Goal: Task Accomplishment & Management: Use online tool/utility

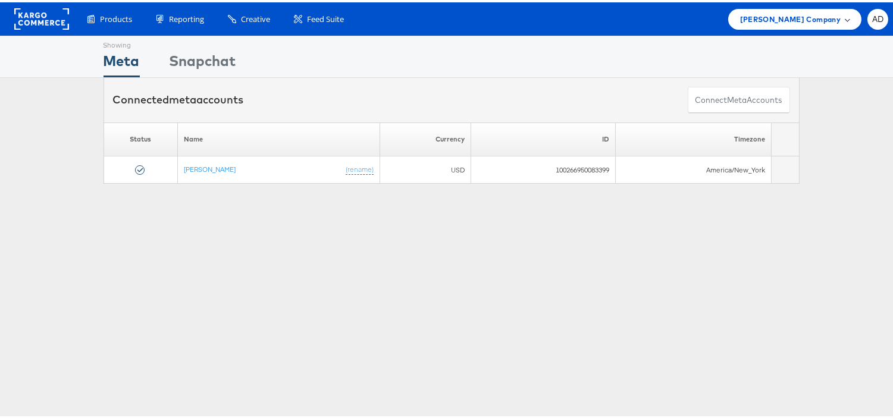
click at [777, 18] on span "[PERSON_NAME] Company" at bounding box center [790, 17] width 101 height 12
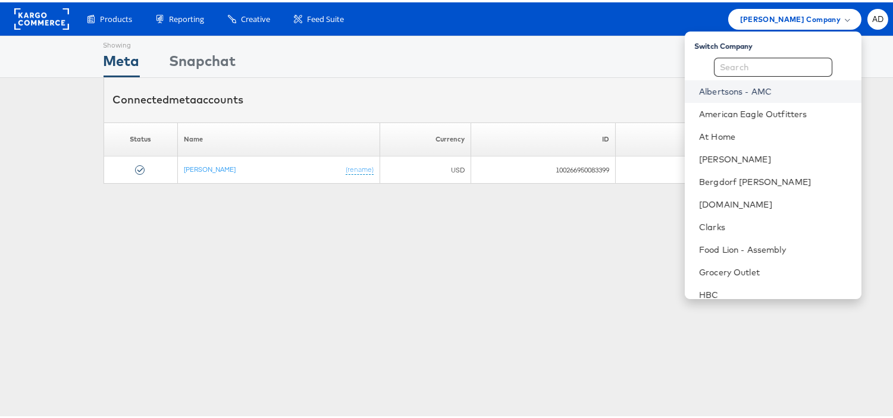
click at [720, 88] on link "Albertsons - AMC" at bounding box center [775, 89] width 153 height 12
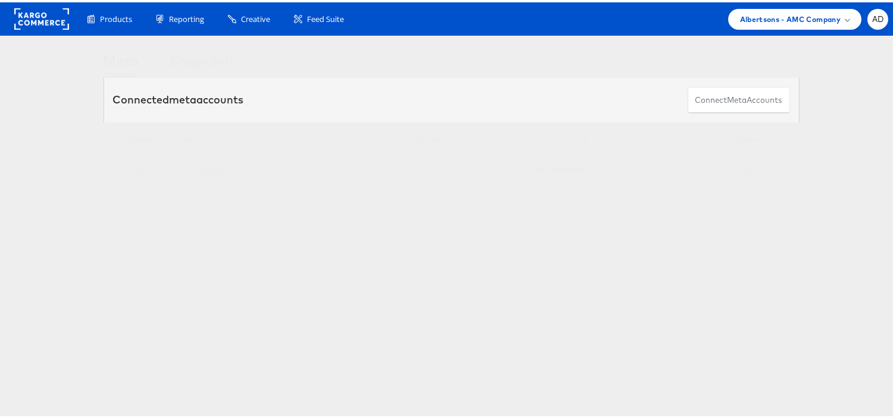
click at [197, 165] on link "TEST Account" at bounding box center [205, 166] width 43 height 9
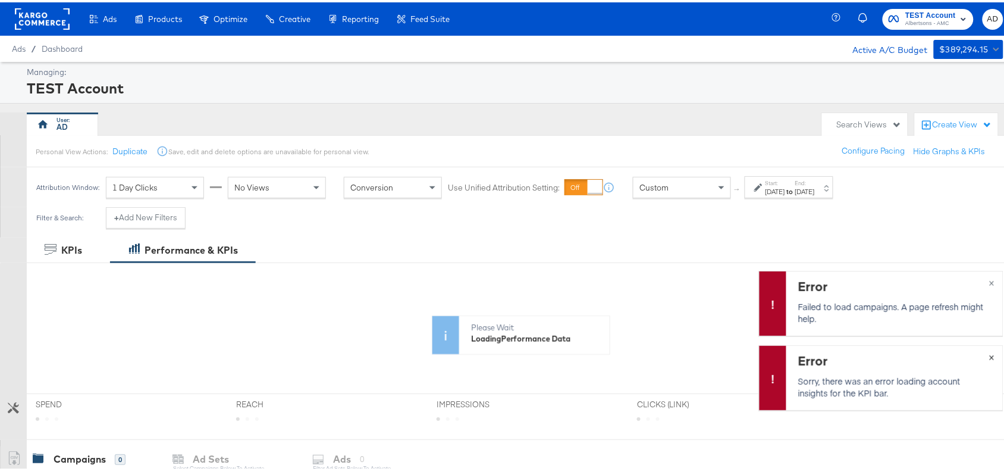
click at [989, 355] on span "×" at bounding box center [991, 354] width 5 height 14
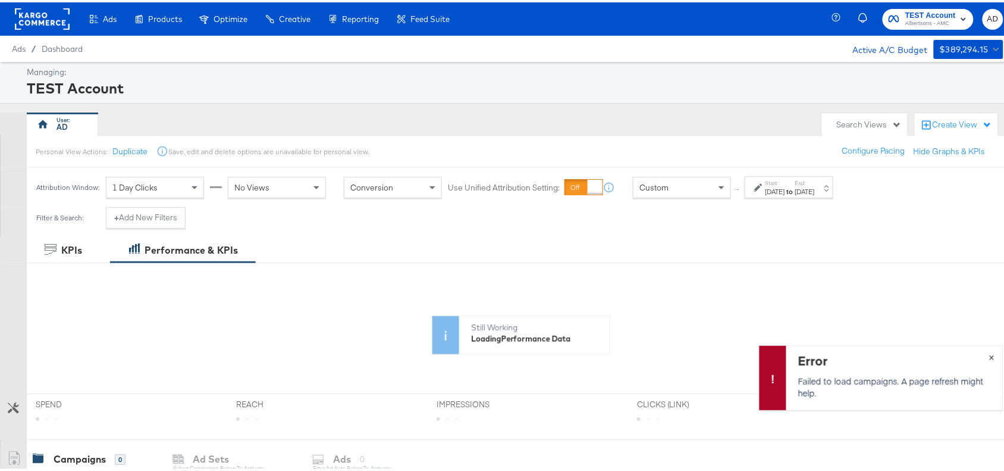
click at [989, 358] on span "×" at bounding box center [991, 354] width 5 height 14
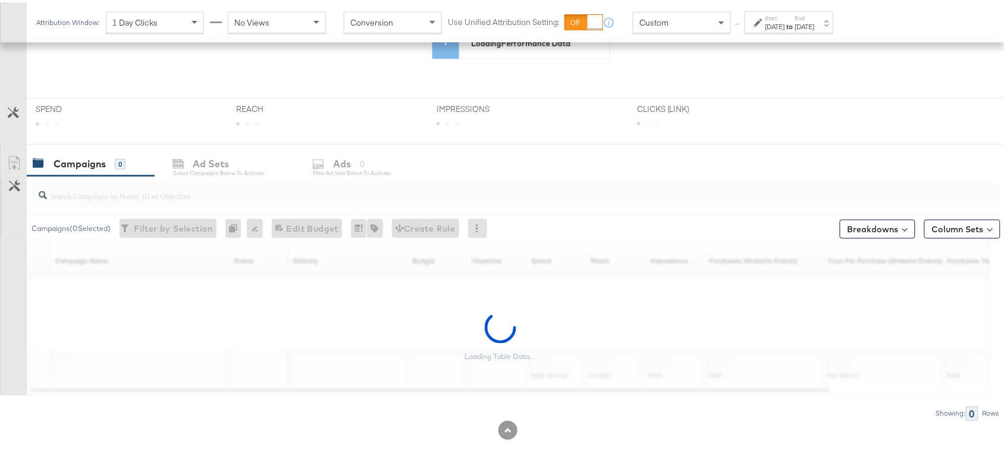
click at [808, 17] on div "Start: [DATE] to End: [DATE]" at bounding box center [790, 20] width 49 height 17
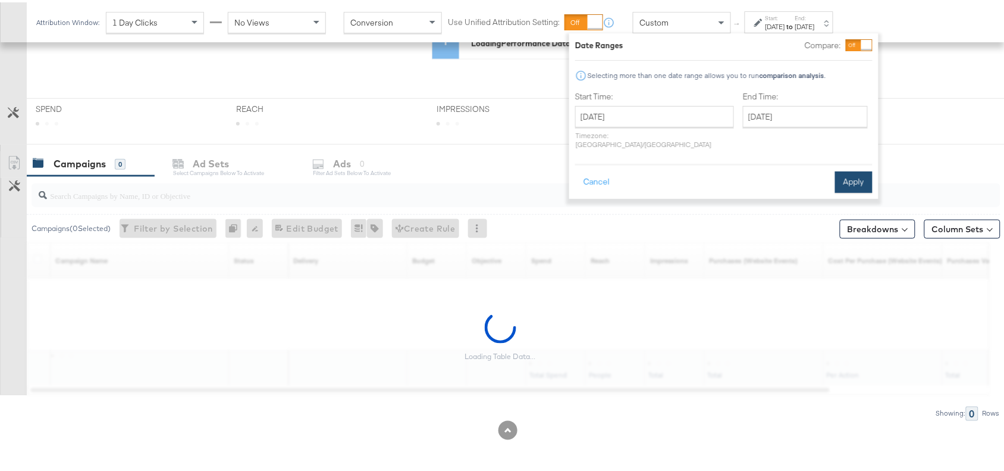
click at [844, 170] on button "Apply" at bounding box center [853, 179] width 37 height 21
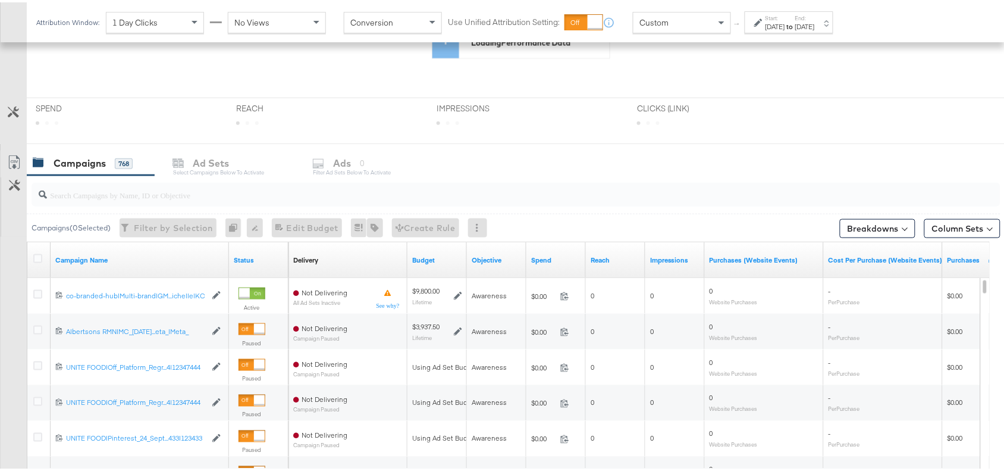
scroll to position [0, 0]
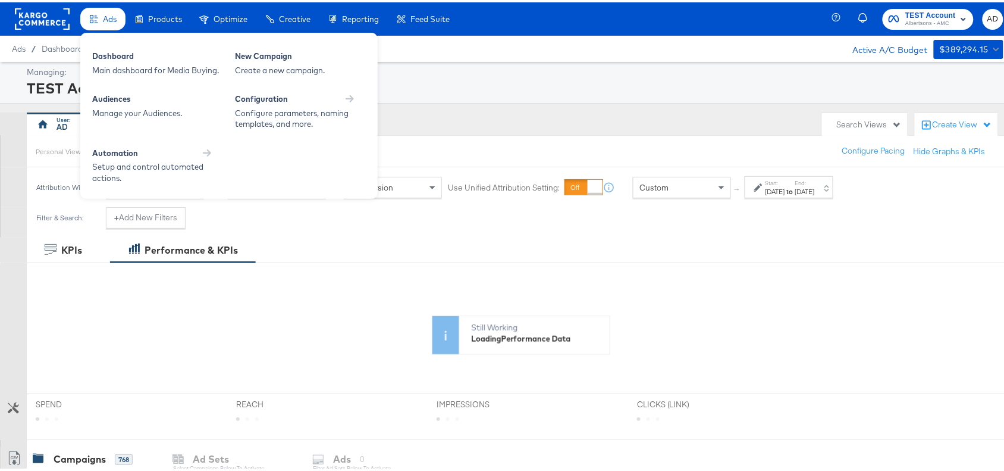
click at [108, 18] on span "Ads" at bounding box center [110, 17] width 14 height 10
click at [200, 148] on div "Automation" at bounding box center [157, 150] width 131 height 11
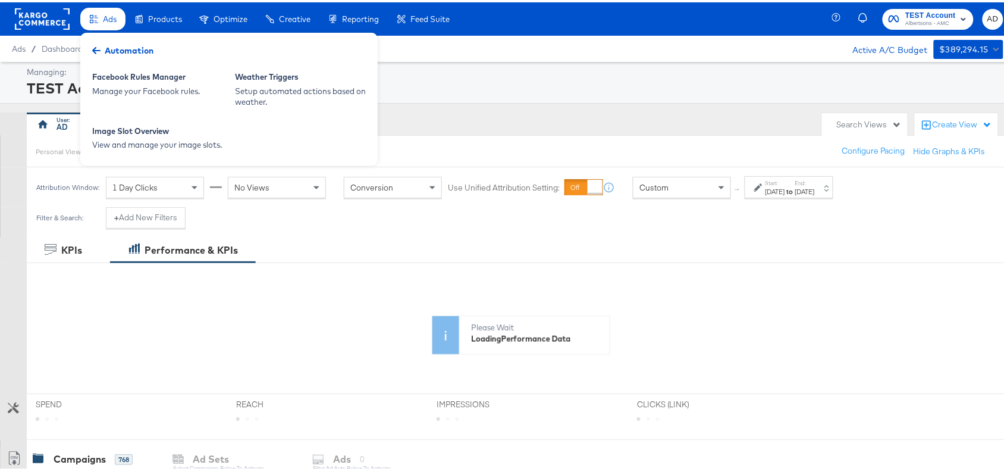
click at [97, 48] on icon at bounding box center [96, 48] width 8 height 7
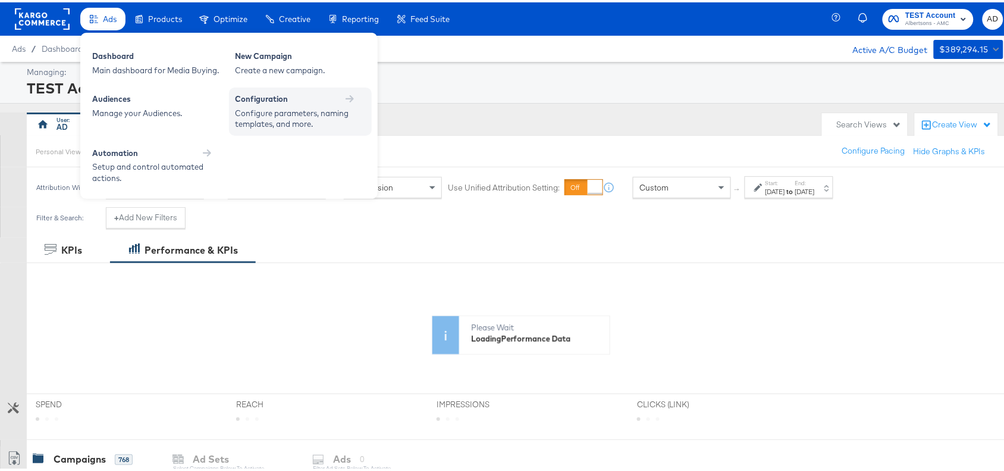
click at [322, 108] on div "Configure parameters, naming templates, and more." at bounding box center [294, 116] width 119 height 22
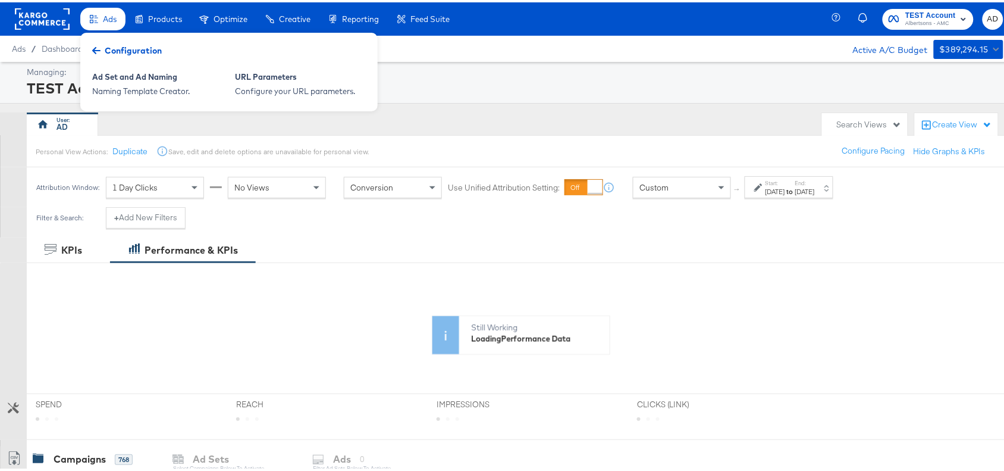
click at [102, 43] on div "Configuration" at bounding box center [126, 48] width 81 height 18
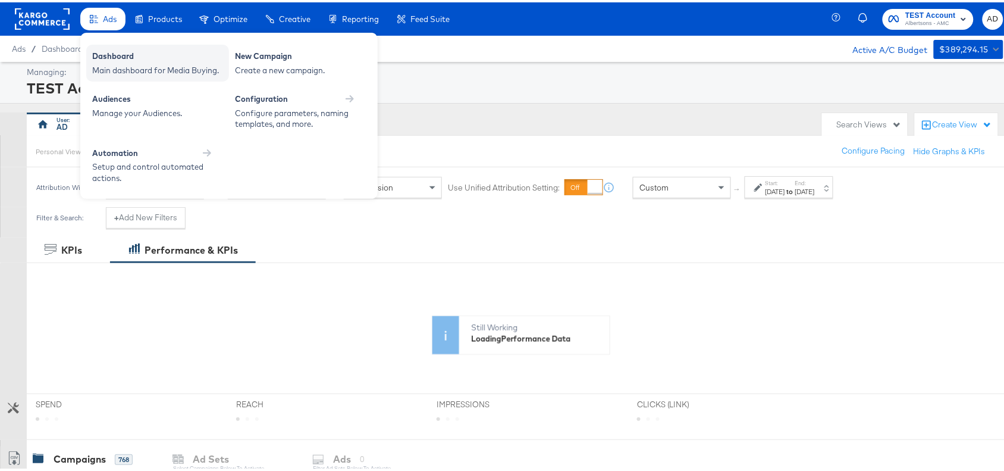
click at [156, 65] on div "Main dashboard for Media Buying." at bounding box center [157, 67] width 131 height 11
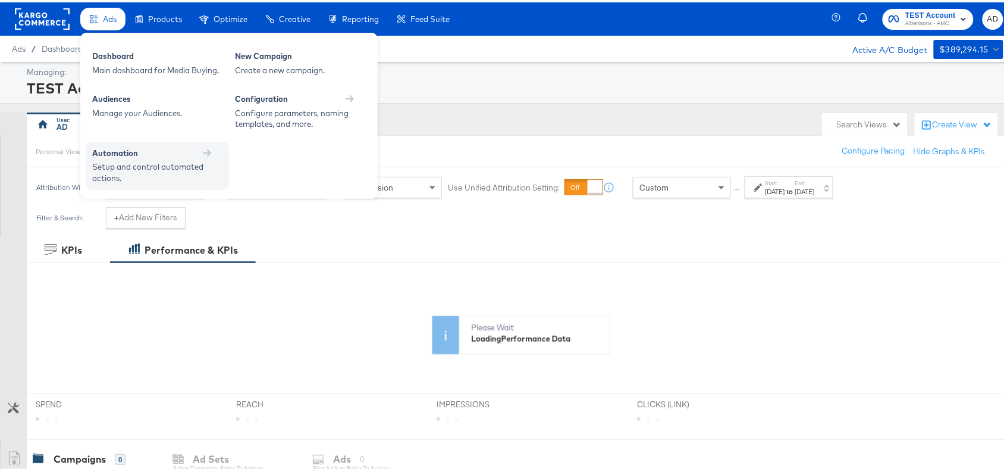
click at [203, 156] on div "Automation" at bounding box center [157, 152] width 131 height 14
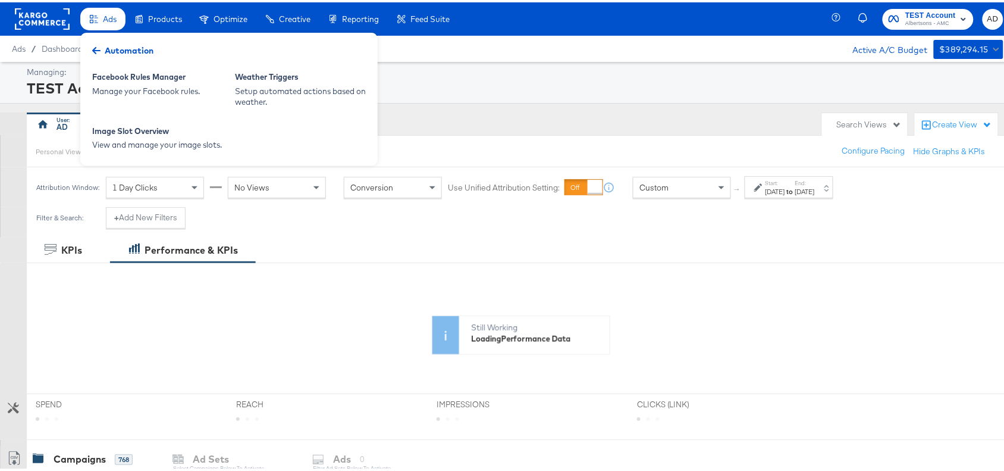
click at [95, 40] on div "Automation" at bounding box center [122, 48] width 73 height 18
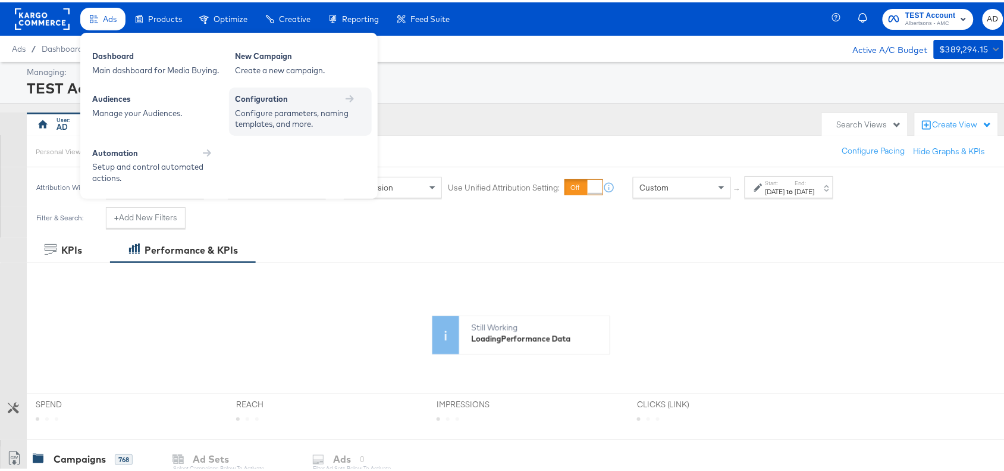
click at [313, 111] on div "Configure parameters, naming templates, and more." at bounding box center [294, 116] width 119 height 22
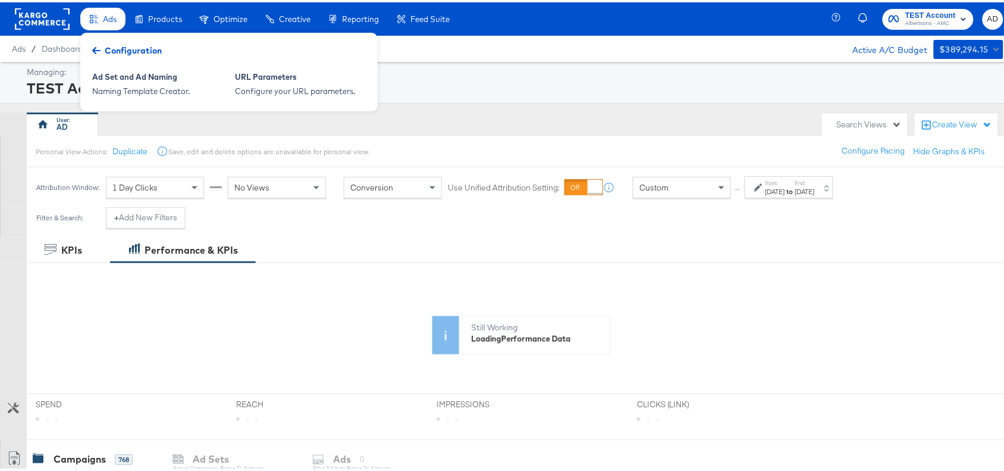
click at [100, 45] on icon at bounding box center [96, 48] width 8 height 8
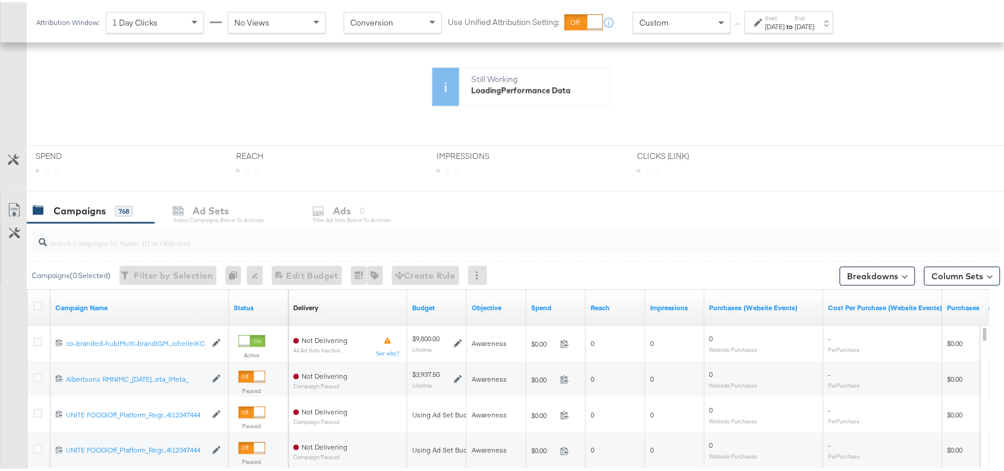
scroll to position [247, 0]
click at [93, 243] on input "search" at bounding box center [480, 236] width 866 height 23
paste input "120232307194170307"
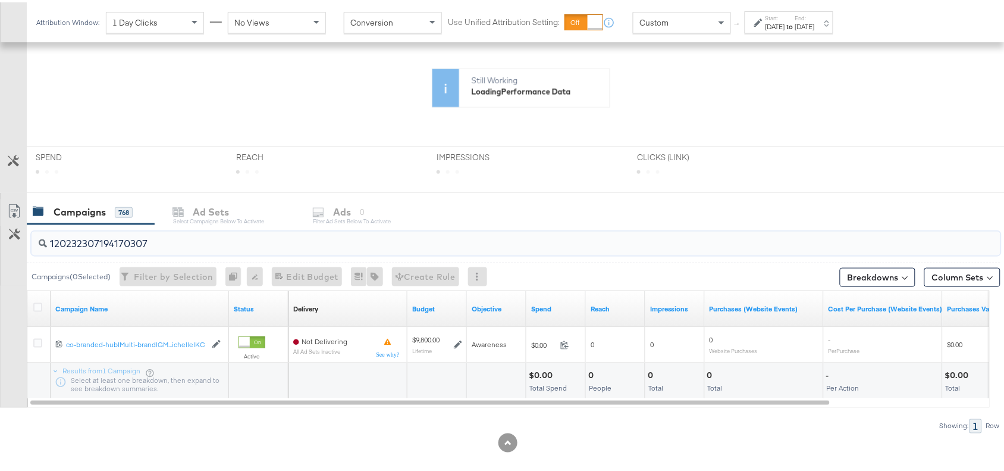
type input "120232307194170307"
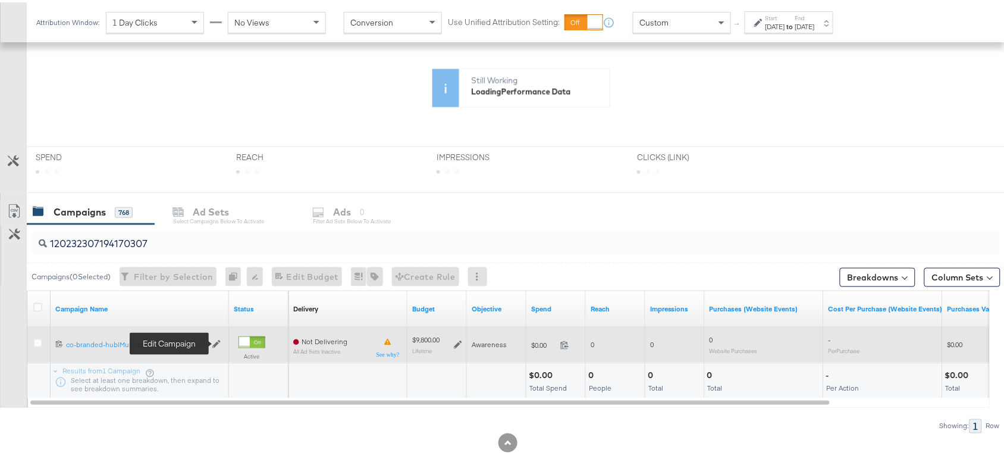
click at [217, 342] on icon at bounding box center [216, 341] width 8 height 8
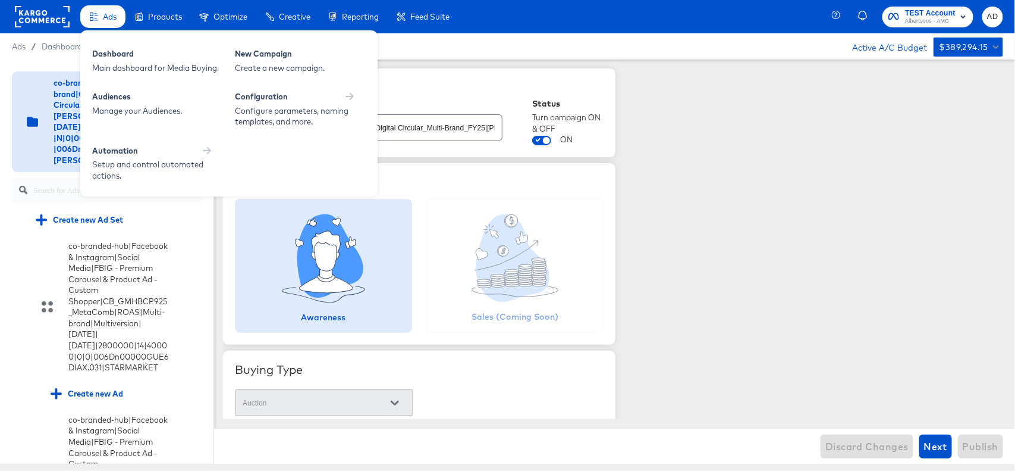
scroll to position [138, 0]
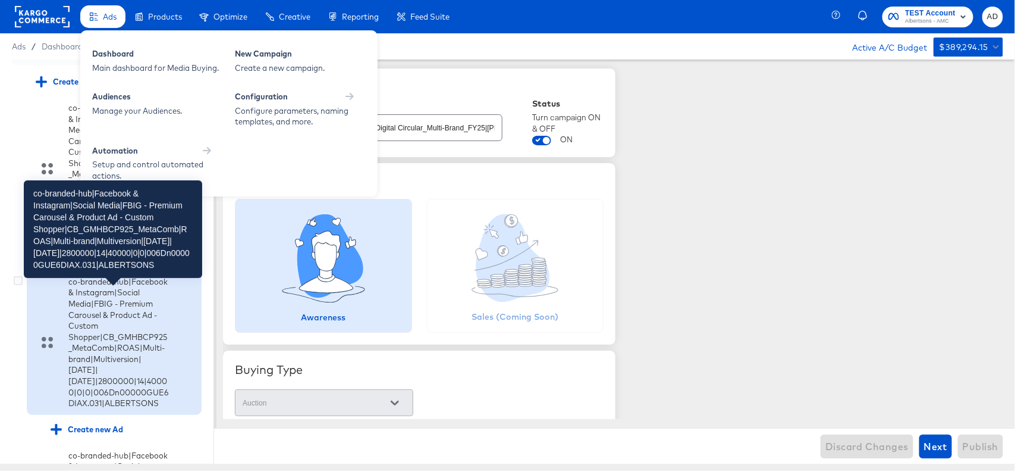
click at [93, 355] on div "co-branded-hub|Facebook & Instagram|Social Media|FBIG - Premium Carousel & Prod…" at bounding box center [118, 342] width 101 height 133
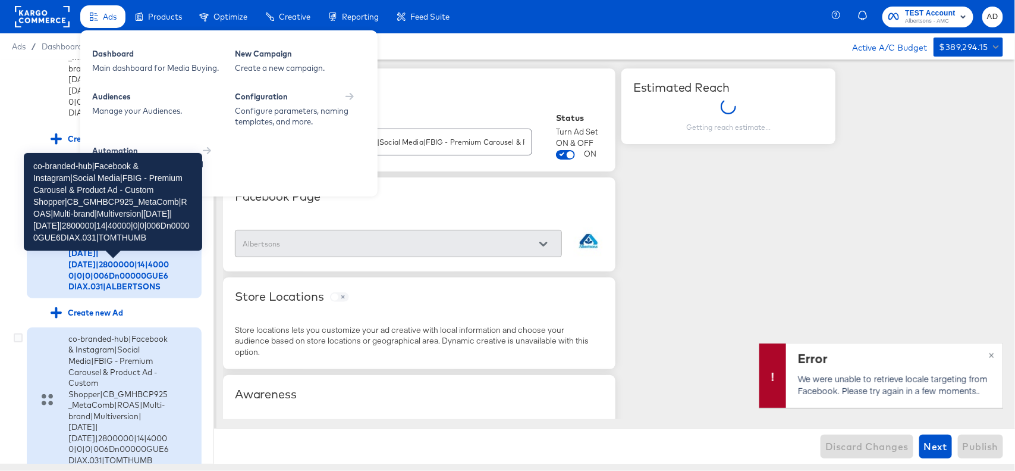
scroll to position [361, 0]
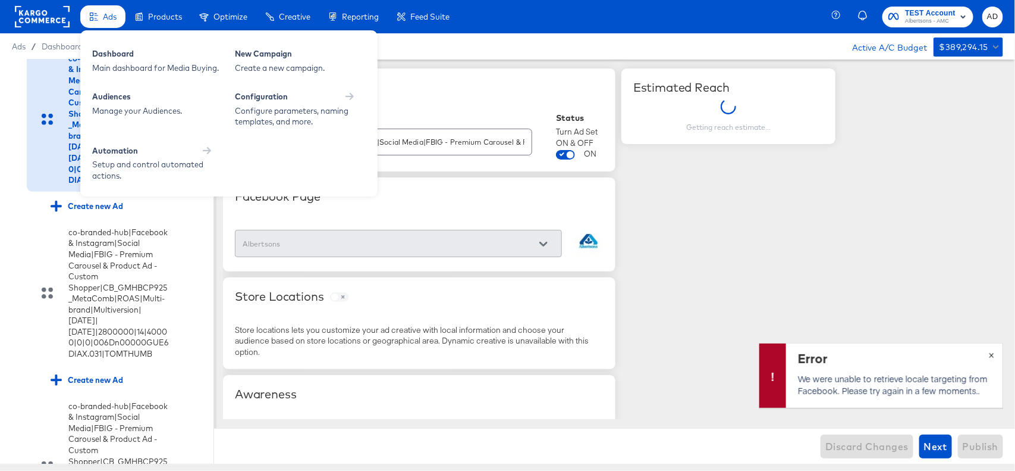
click at [994, 348] on span "×" at bounding box center [991, 354] width 5 height 14
